Goal: Task Accomplishment & Management: Manage account settings

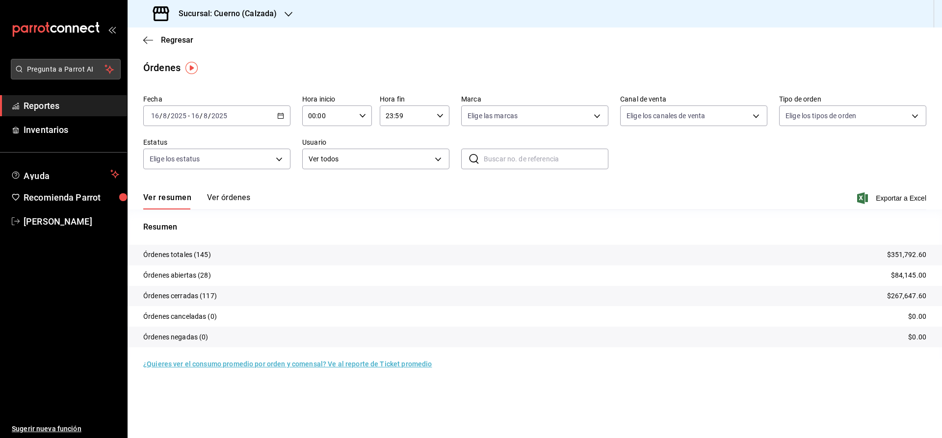
click at [75, 61] on button "Pregunta a Parrot AI" at bounding box center [66, 69] width 110 height 21
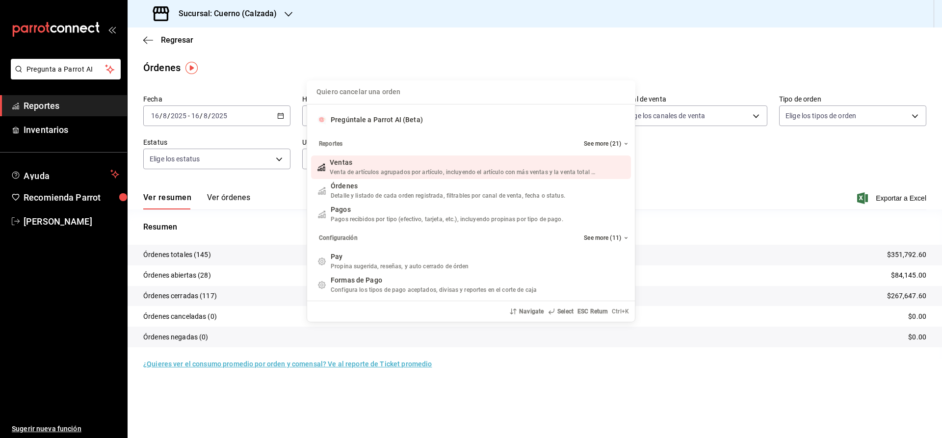
click at [249, 85] on div "Quiero cancelar una orden Pregúntale a Parrot AI (Beta) Reportes See more (21) …" at bounding box center [471, 219] width 942 height 438
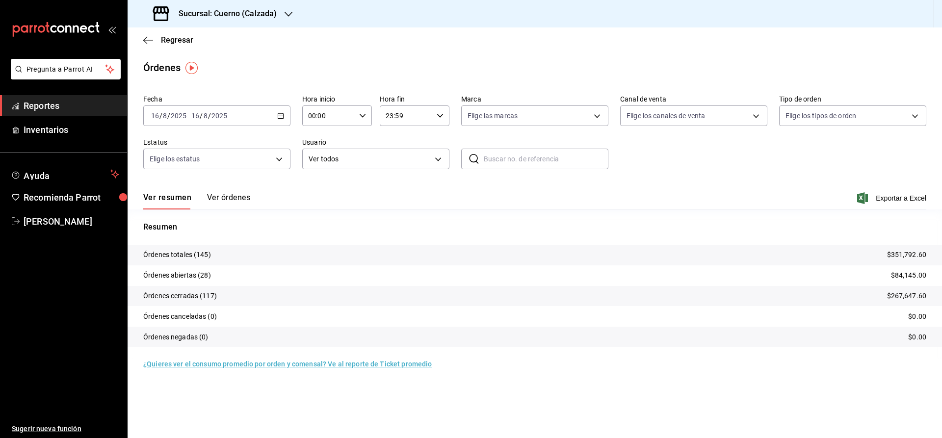
click at [77, 103] on span "Reportes" at bounding box center [72, 105] width 96 height 13
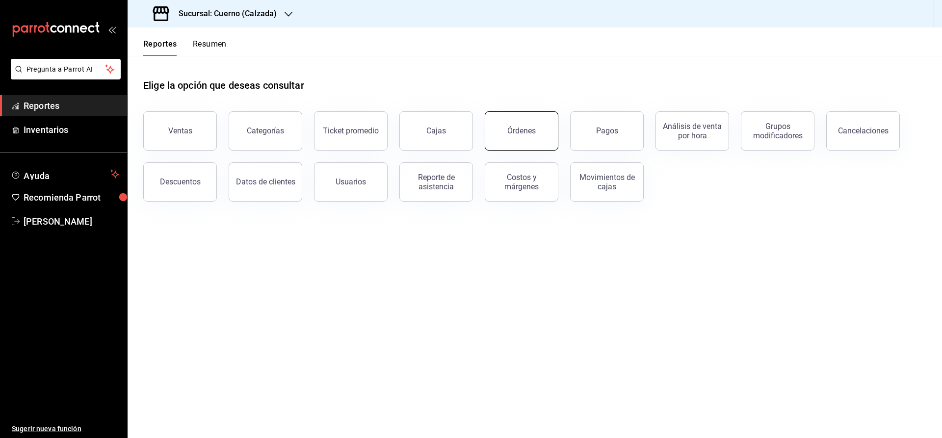
click at [536, 127] on button "Órdenes" at bounding box center [522, 130] width 74 height 39
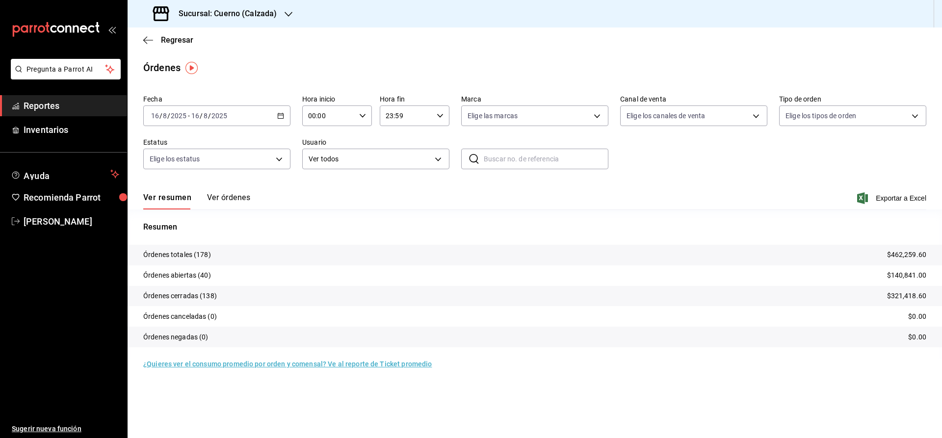
click at [92, 99] on span "Reportes" at bounding box center [72, 105] width 96 height 13
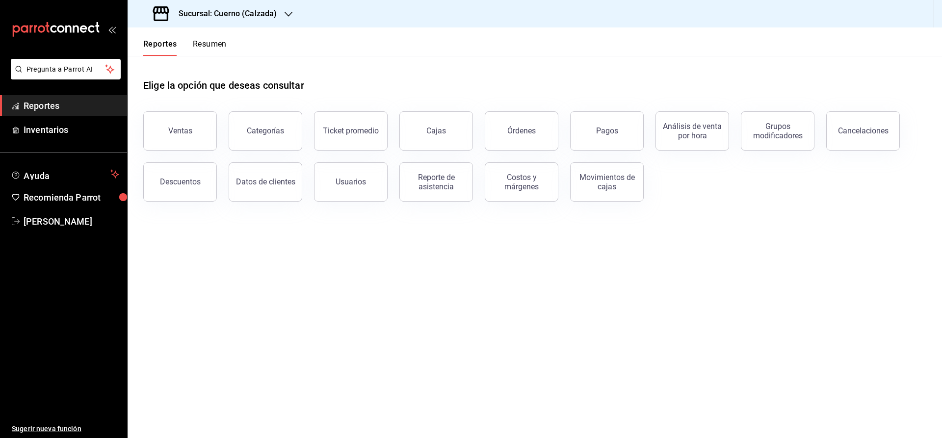
click at [207, 16] on h3 "Sucursal: Cuerno (Calzada)" at bounding box center [224, 14] width 106 height 12
click at [162, 64] on span "Clavadito (Calzada)" at bounding box center [166, 64] width 62 height 10
click at [433, 136] on button "Cajas" at bounding box center [436, 130] width 74 height 39
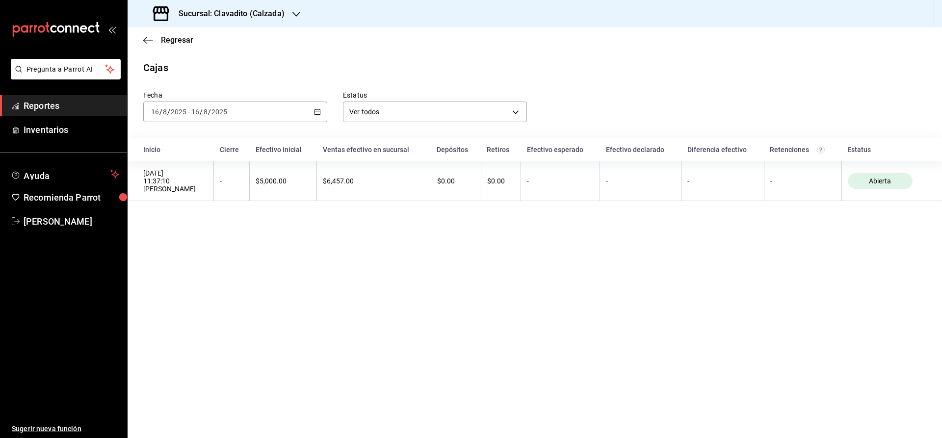
click at [82, 108] on span "Reportes" at bounding box center [72, 105] width 96 height 13
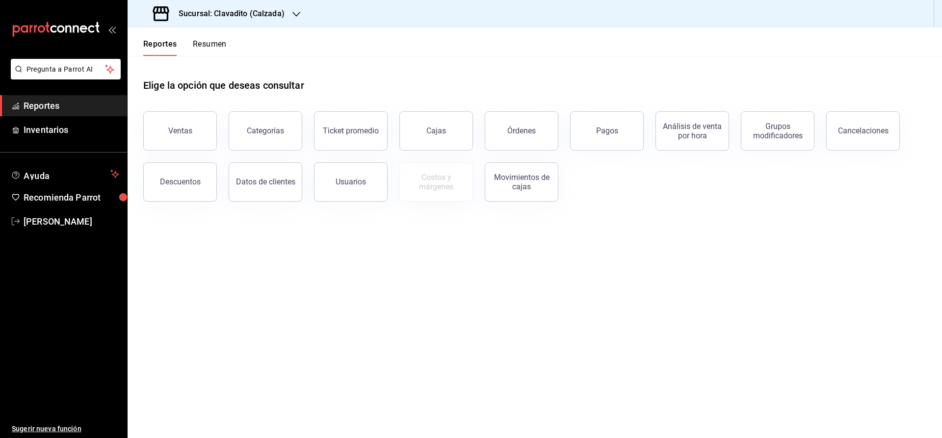
click at [202, 12] on h3 "Sucursal: Clavadito (Calzada)" at bounding box center [228, 14] width 114 height 12
click at [167, 41] on span "Cuerno (Calzada)" at bounding box center [162, 42] width 54 height 10
click at [445, 142] on button "Cajas" at bounding box center [436, 130] width 74 height 39
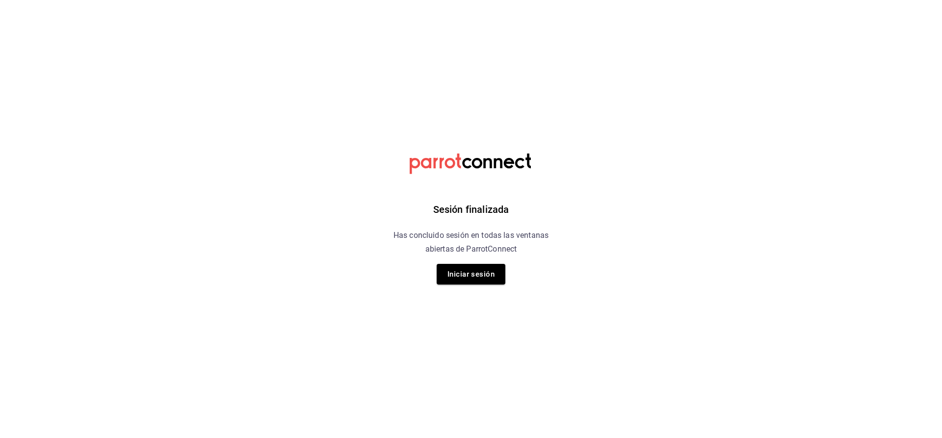
click at [651, 0] on html "Sesión finalizada Has concluido sesión en todas las ventanas abiertas de Parrot…" at bounding box center [471, 0] width 942 height 0
click at [483, 275] on button "Iniciar sesión" at bounding box center [471, 274] width 69 height 21
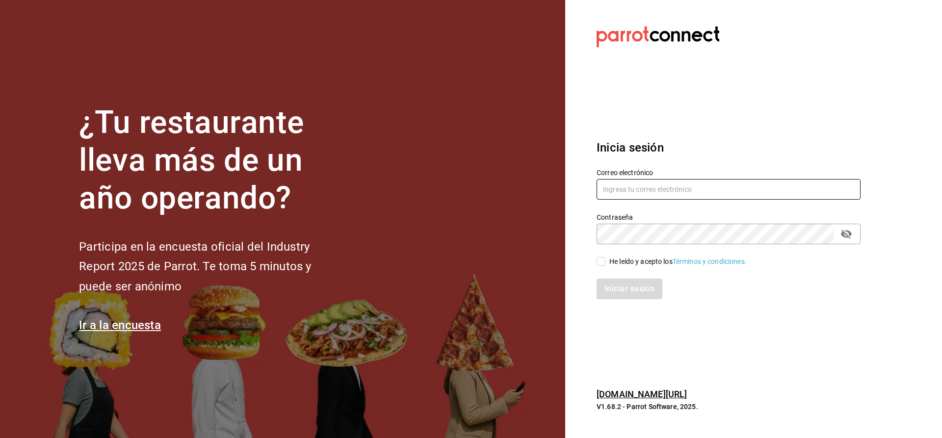
click at [620, 194] on input "text" at bounding box center [729, 189] width 264 height 21
type input "[EMAIL_ADDRESS][DOMAIN_NAME]"
click at [601, 261] on input "He leído y acepto los Términos y condiciones." at bounding box center [601, 261] width 9 height 9
checkbox input "true"
click at [622, 293] on button "Iniciar sesión" at bounding box center [630, 289] width 67 height 21
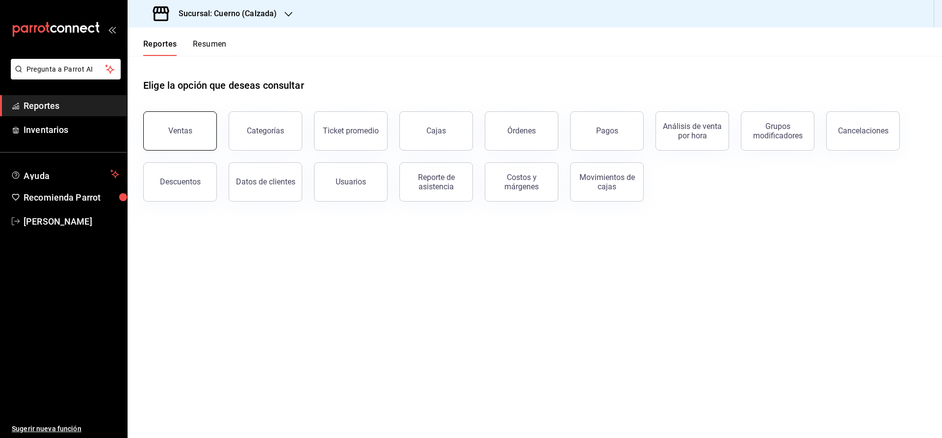
click at [183, 138] on button "Ventas" at bounding box center [180, 130] width 74 height 39
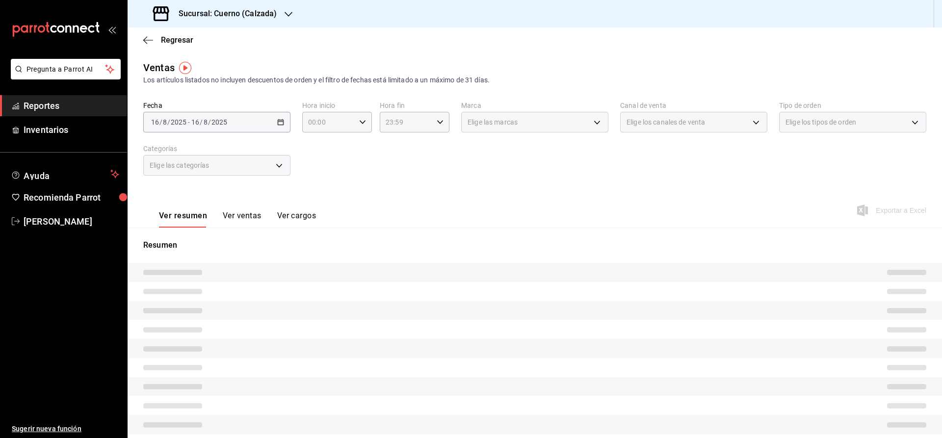
click at [198, 11] on h3 "Sucursal: Cuerno (Calzada)" at bounding box center [224, 14] width 106 height 12
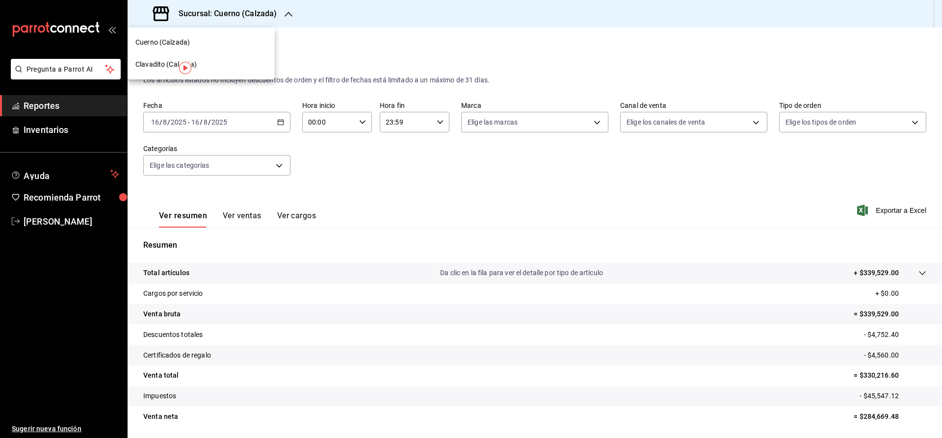
click at [148, 62] on span "Clavadito (Calzada)" at bounding box center [166, 64] width 62 height 10
